Goal: Task Accomplishment & Management: Complete application form

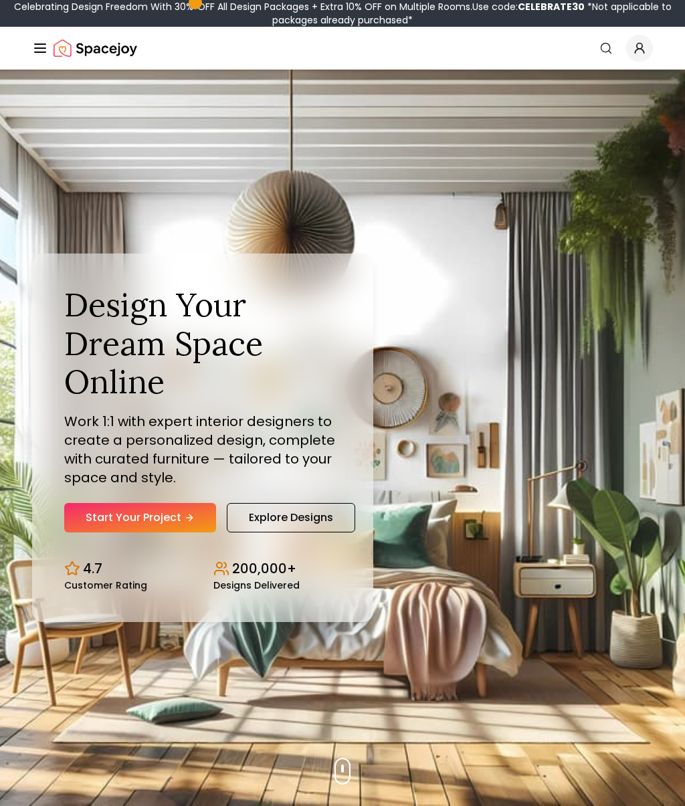
click at [179, 511] on link "Start Your Project" at bounding box center [140, 517] width 152 height 29
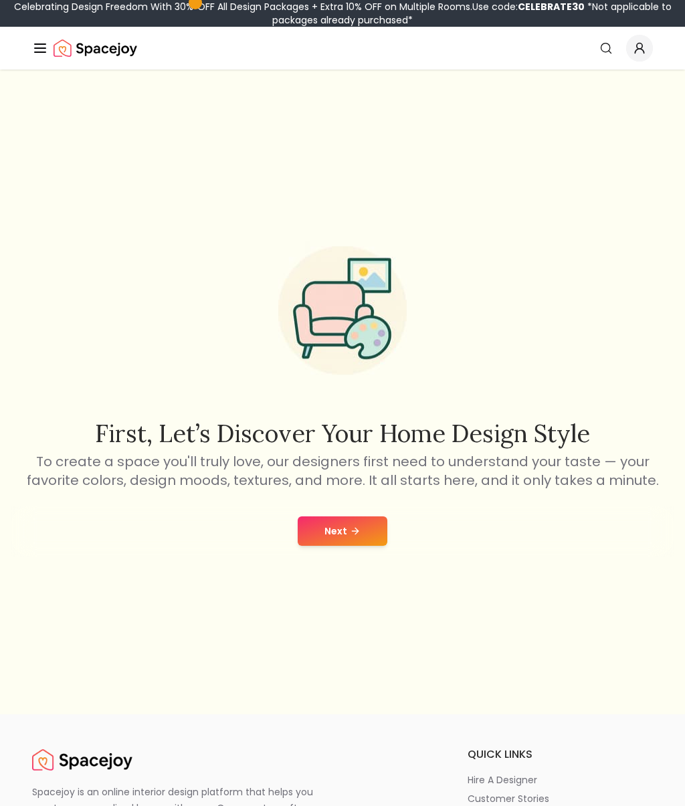
click at [350, 534] on icon at bounding box center [355, 531] width 11 height 11
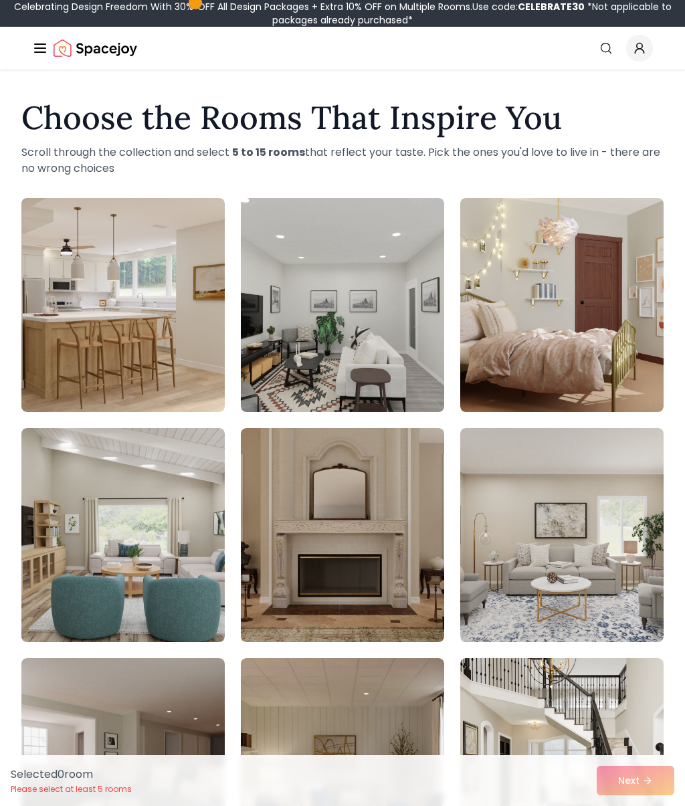
click at [605, 300] on img at bounding box center [561, 305] width 203 height 214
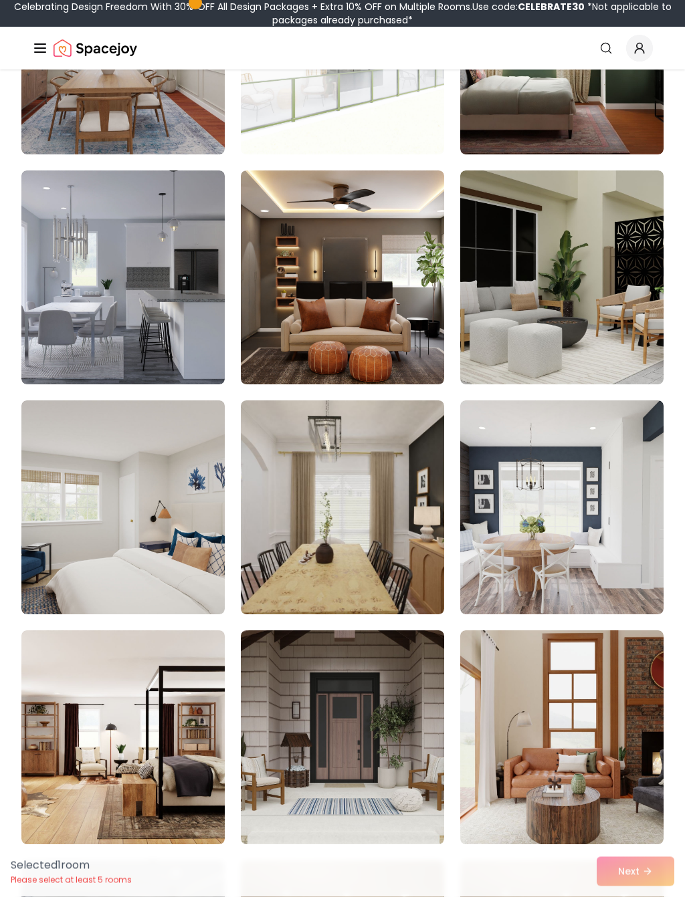
scroll to position [1869, 0]
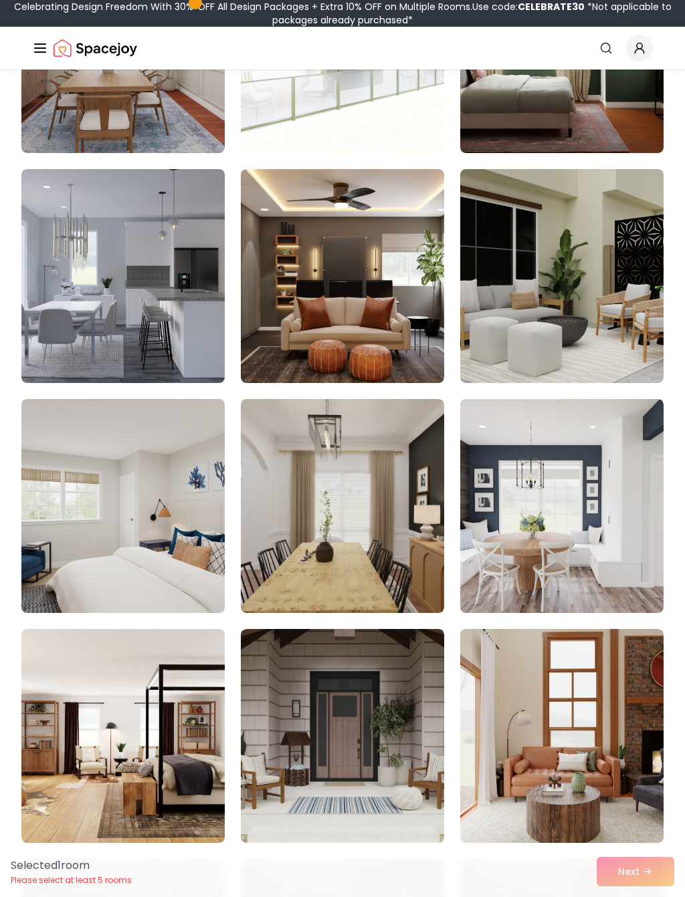
click at [181, 532] on img at bounding box center [122, 506] width 203 height 214
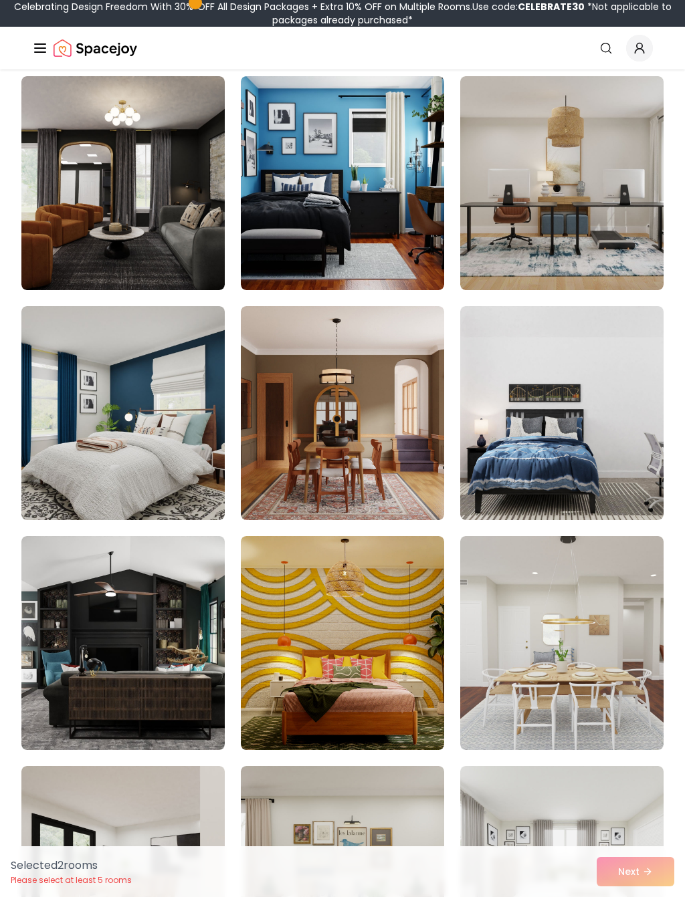
scroll to position [5414, 0]
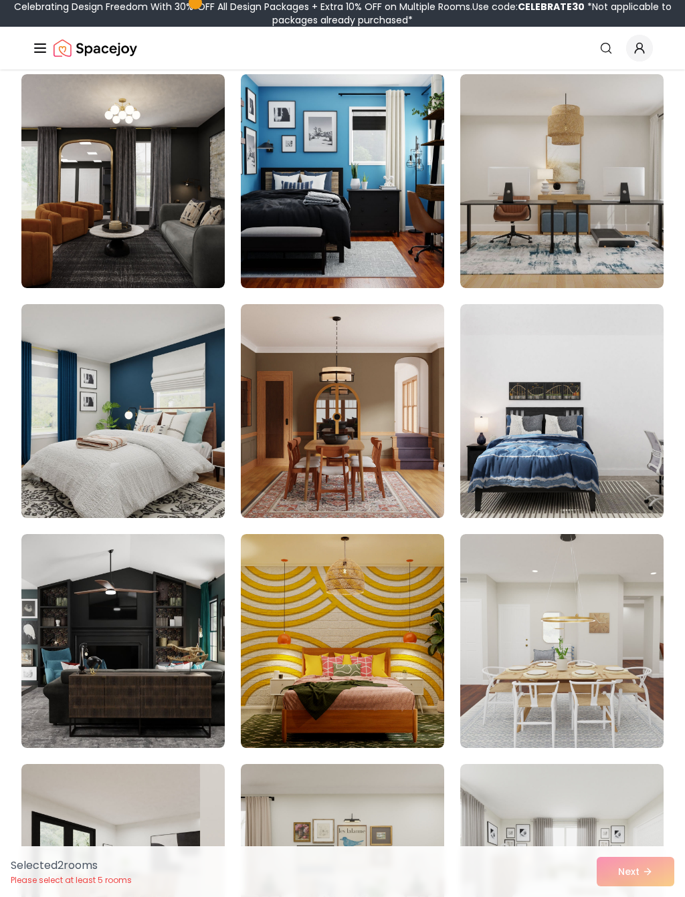
click at [182, 475] on img at bounding box center [122, 411] width 203 height 214
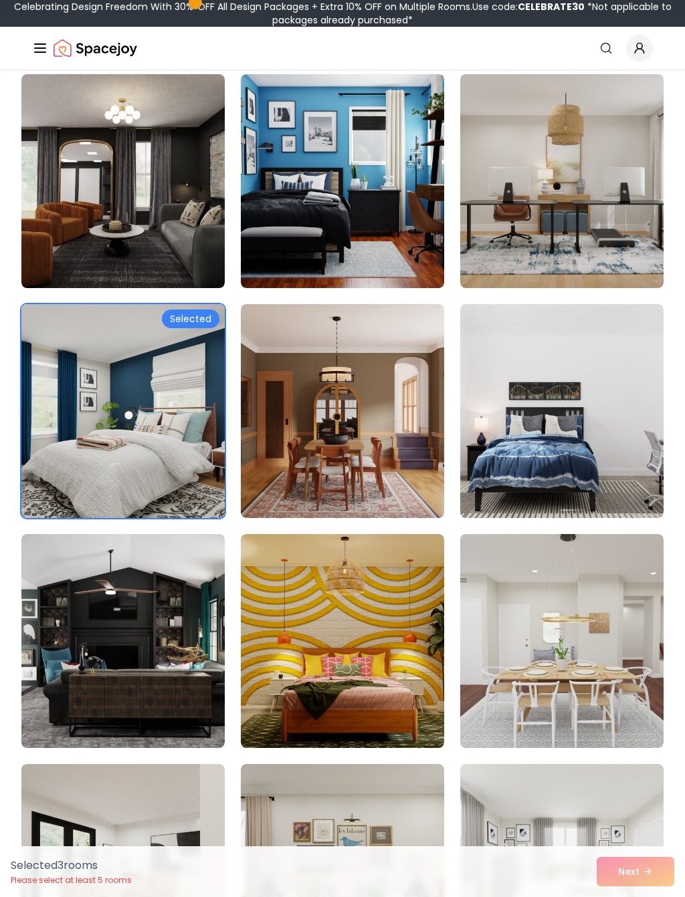
click at [656, 805] on div "Selected 3 room s Please select at least 5 rooms Next" at bounding box center [342, 872] width 685 height 51
click at [651, 805] on div "Selected 3 room s Please select at least 5 rooms Next" at bounding box center [342, 872] width 685 height 51
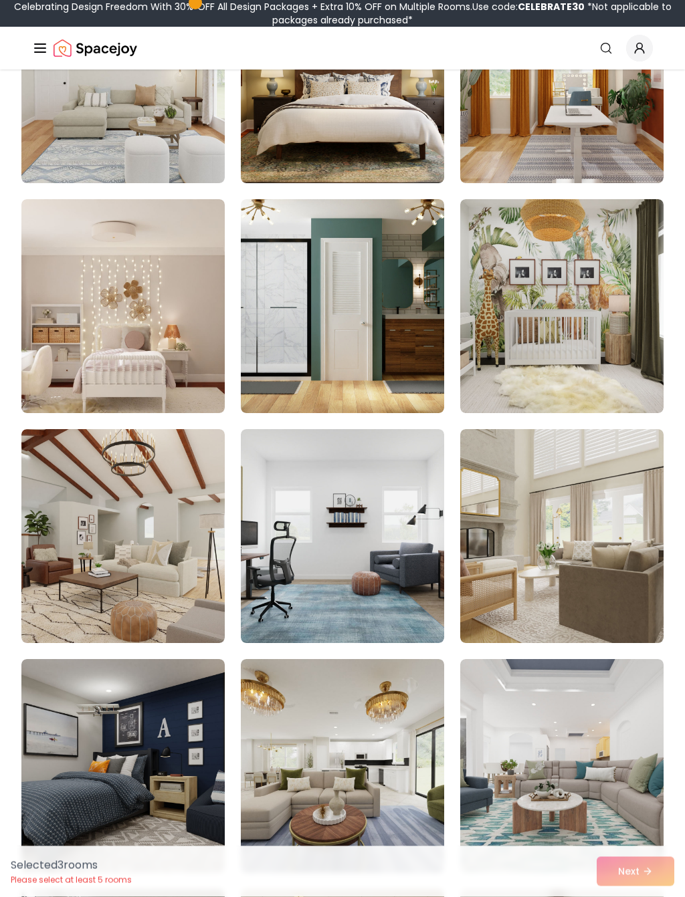
scroll to position [6669, 0]
click at [179, 746] on img at bounding box center [122, 766] width 203 height 214
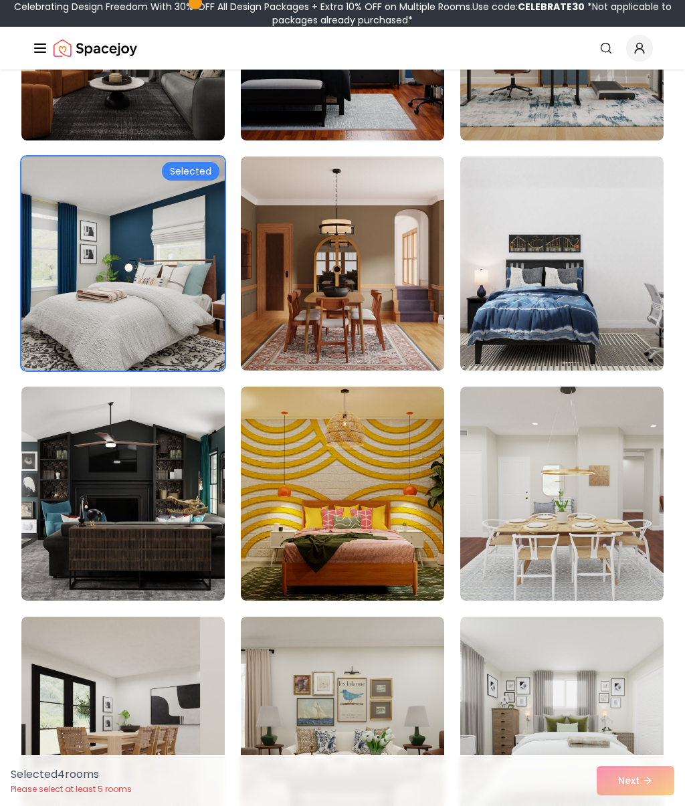
scroll to position [5558, 0]
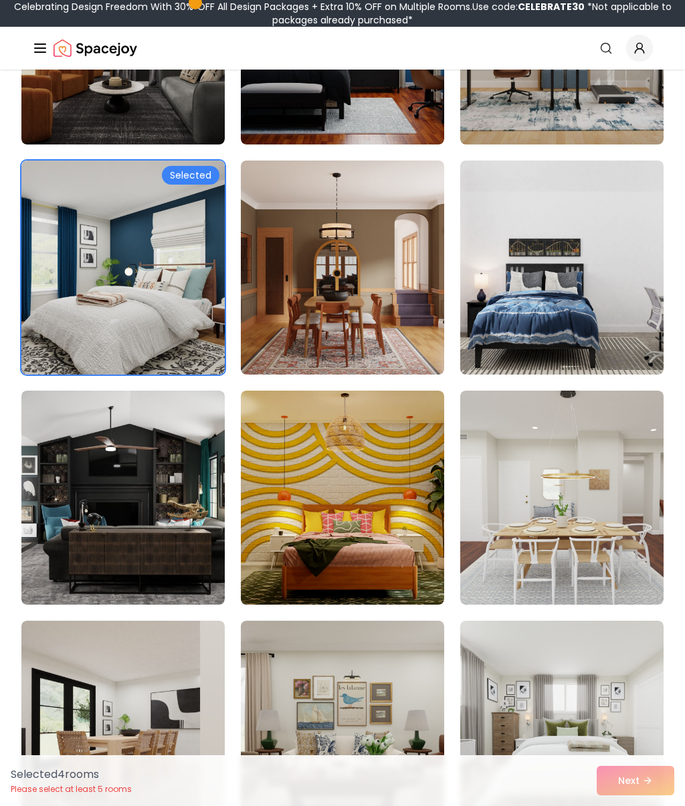
click at [641, 320] on img at bounding box center [561, 267] width 203 height 214
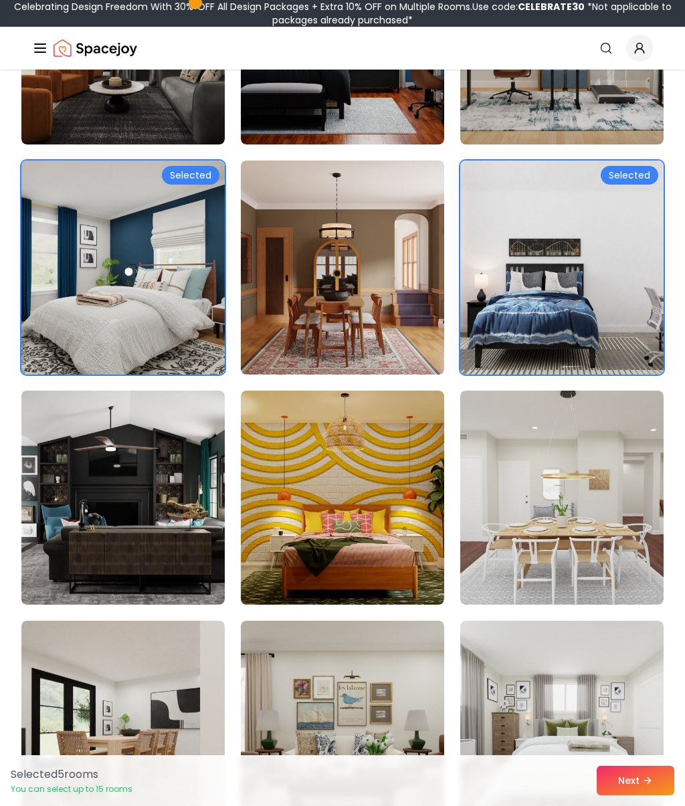
click at [641, 330] on img at bounding box center [561, 267] width 203 height 214
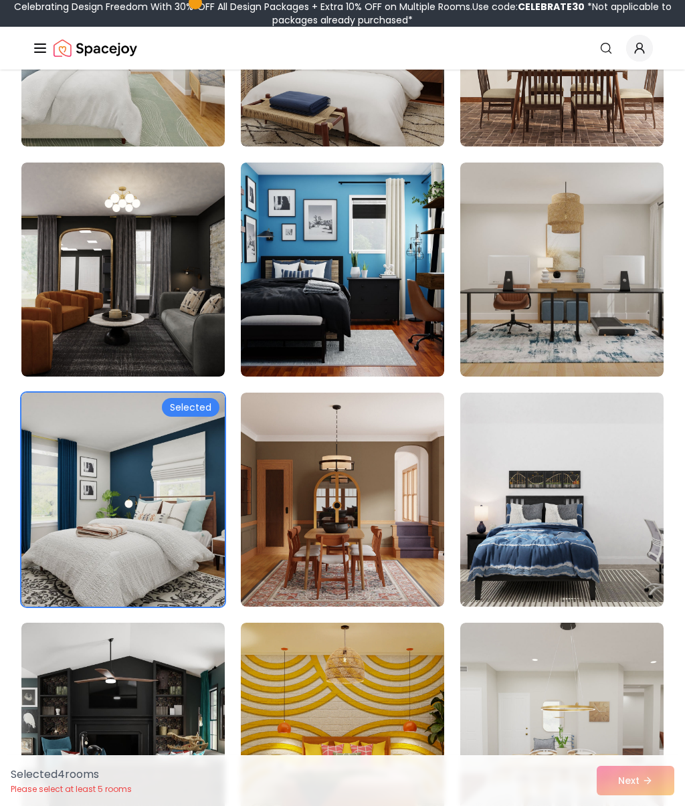
scroll to position [5323, 0]
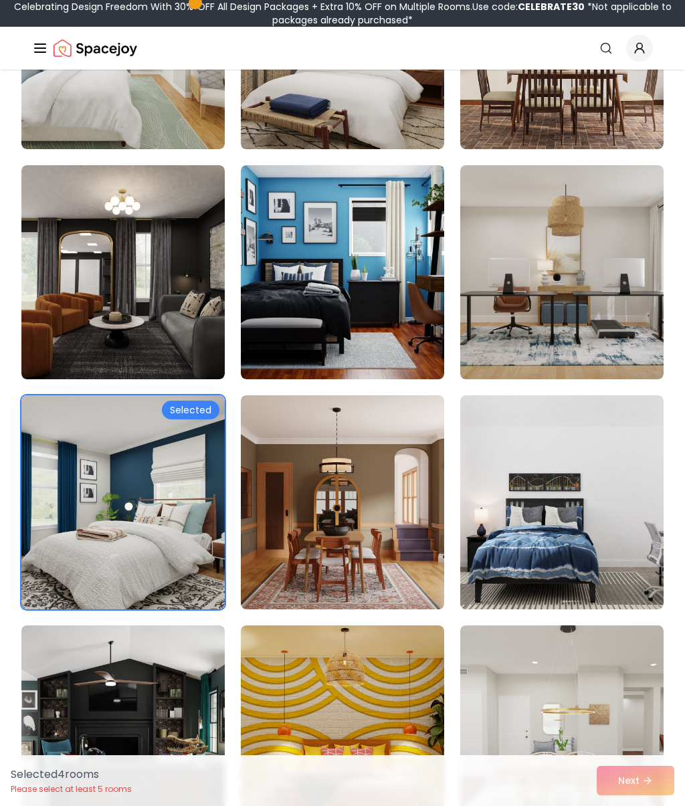
click at [405, 332] on img at bounding box center [342, 272] width 203 height 214
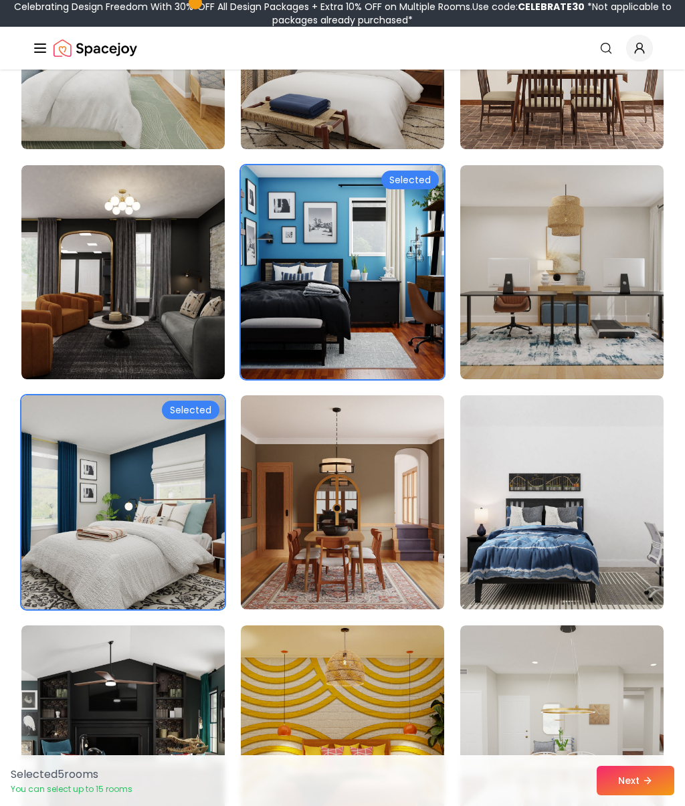
click at [646, 775] on icon at bounding box center [647, 780] width 11 height 11
